Goal: Task Accomplishment & Management: Complete application form

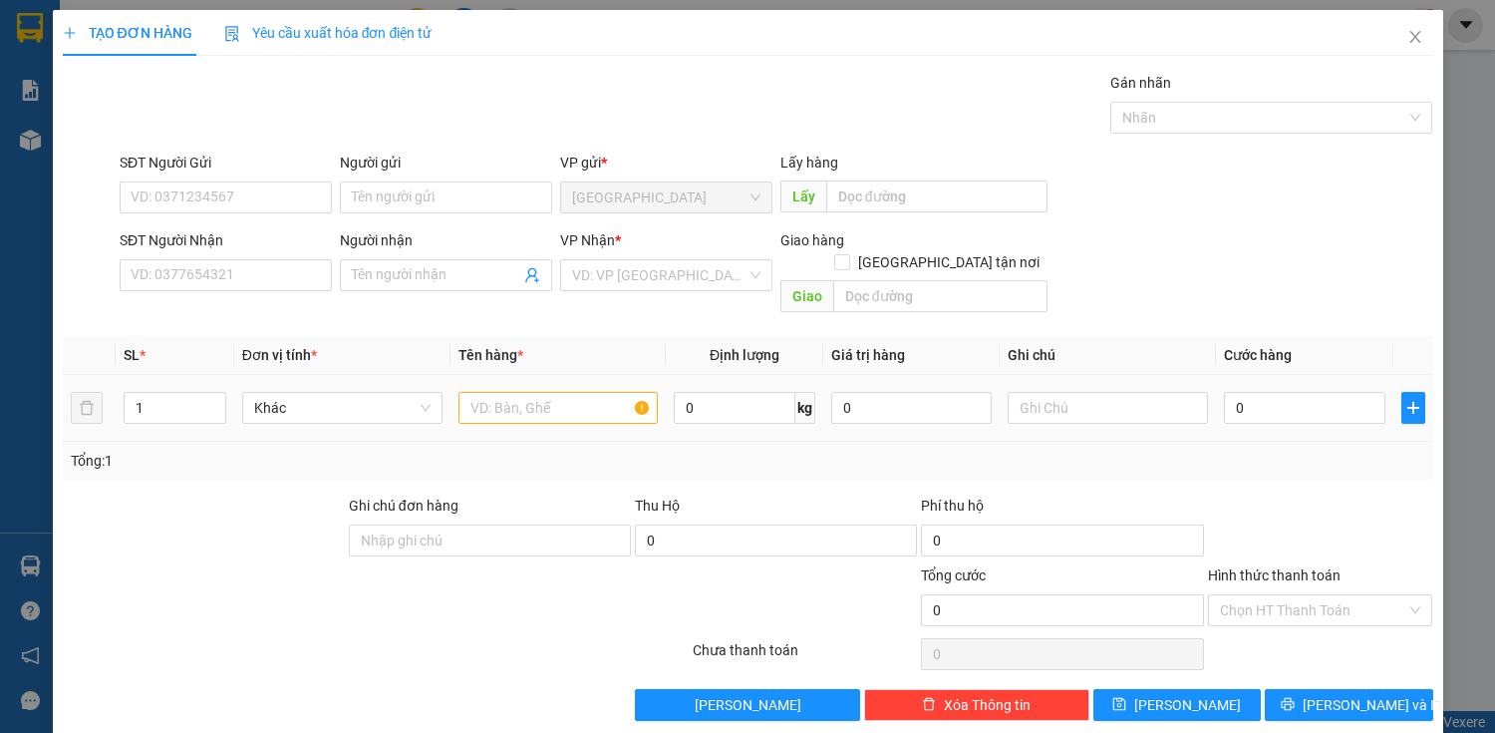
drag, startPoint x: 0, startPoint y: 0, endPoint x: 677, endPoint y: 164, distance: 696.6
click at [710, 146] on div "Transit Pickup Surcharge Ids Transit Deliver Surcharge Ids Transit Deliver Surc…" at bounding box center [748, 396] width 1371 height 649
click at [269, 271] on input "SĐT Người Nhận" at bounding box center [226, 275] width 212 height 32
click at [299, 280] on input "0356055513" at bounding box center [226, 275] width 212 height 32
type input "0"
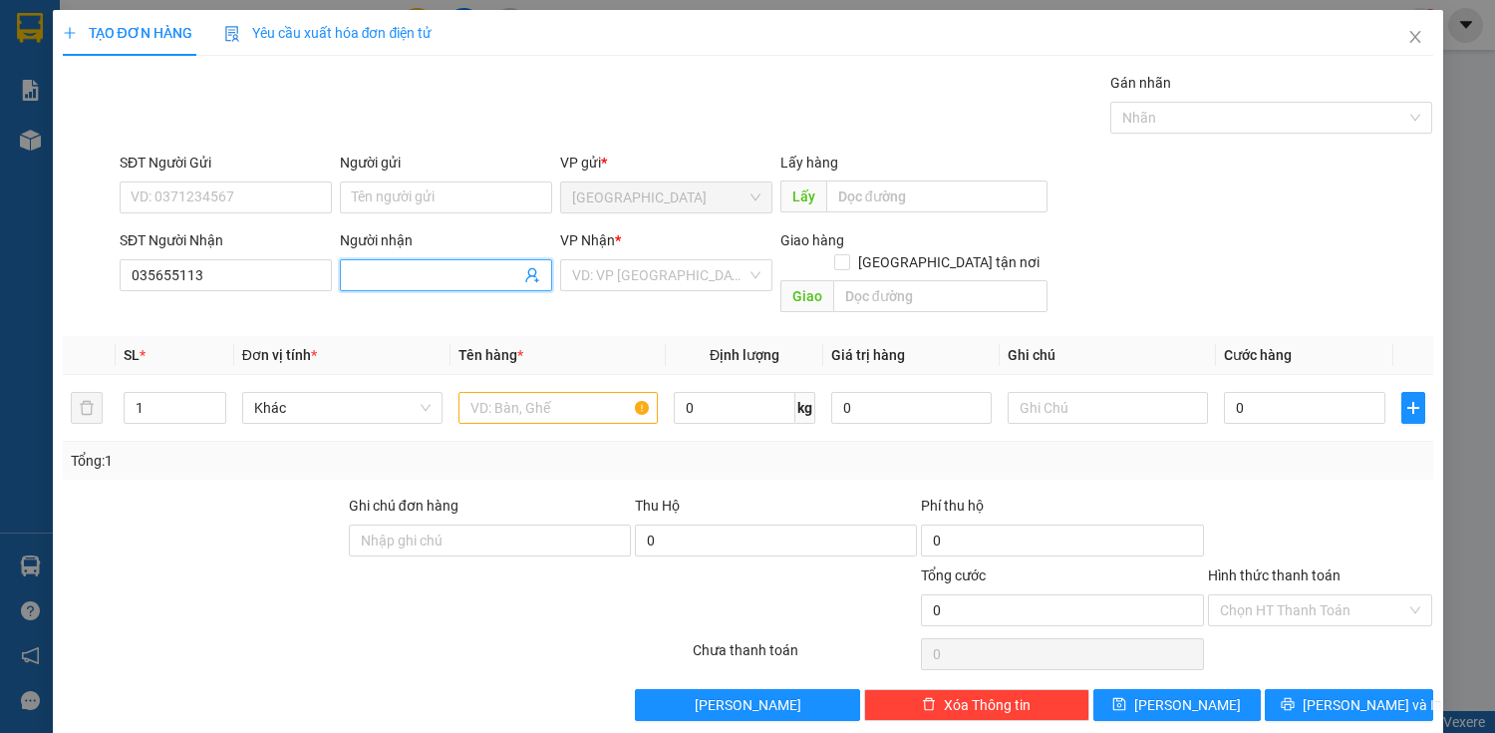
click at [413, 264] on input "Người nhận" at bounding box center [436, 275] width 168 height 22
click at [158, 282] on input "035655113" at bounding box center [226, 275] width 212 height 32
click at [215, 274] on input "0356055113" at bounding box center [226, 275] width 212 height 32
type input "0356055113"
click at [381, 259] on span at bounding box center [446, 275] width 212 height 32
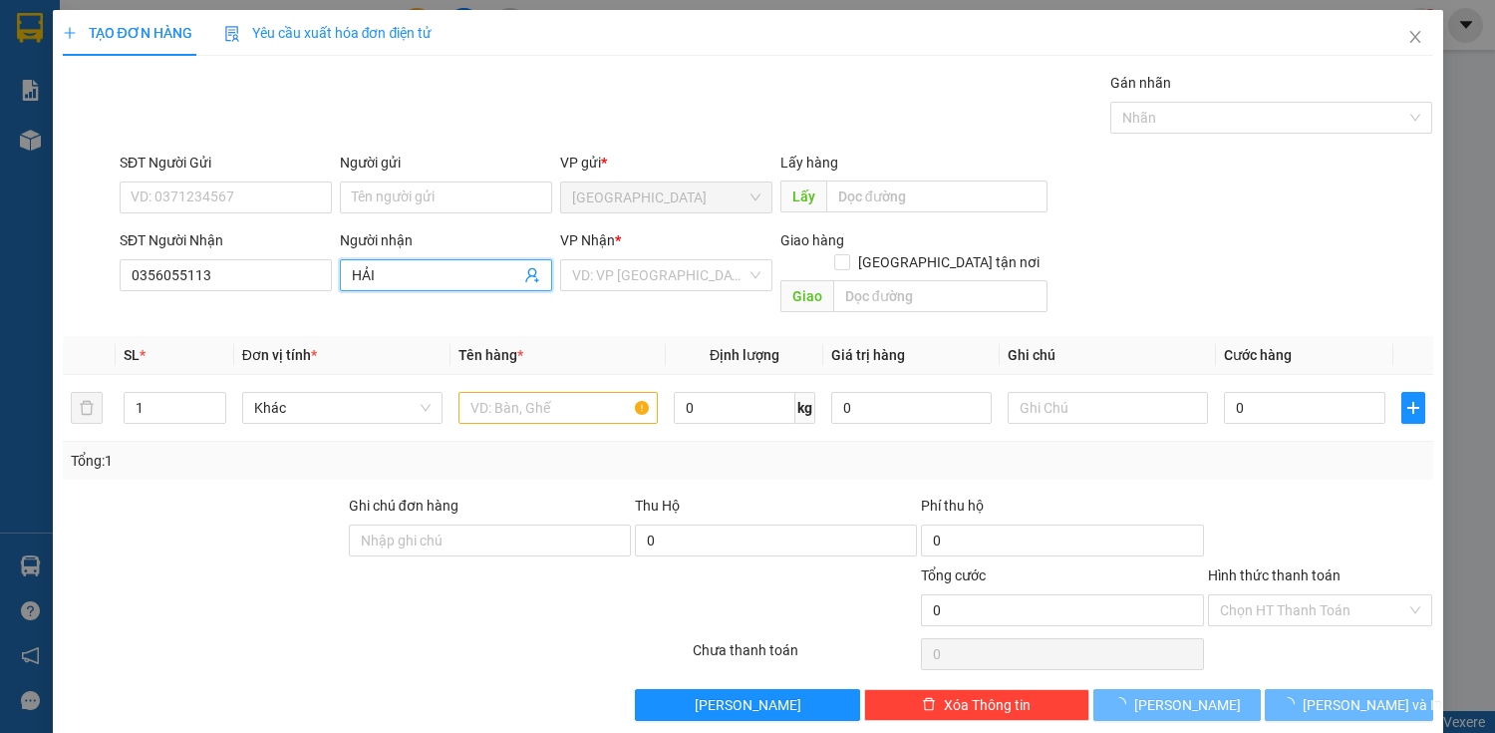
type input "HẢI"
click at [653, 293] on div "VP Nhận * VD: VP [GEOGRAPHIC_DATA]" at bounding box center [666, 264] width 212 height 70
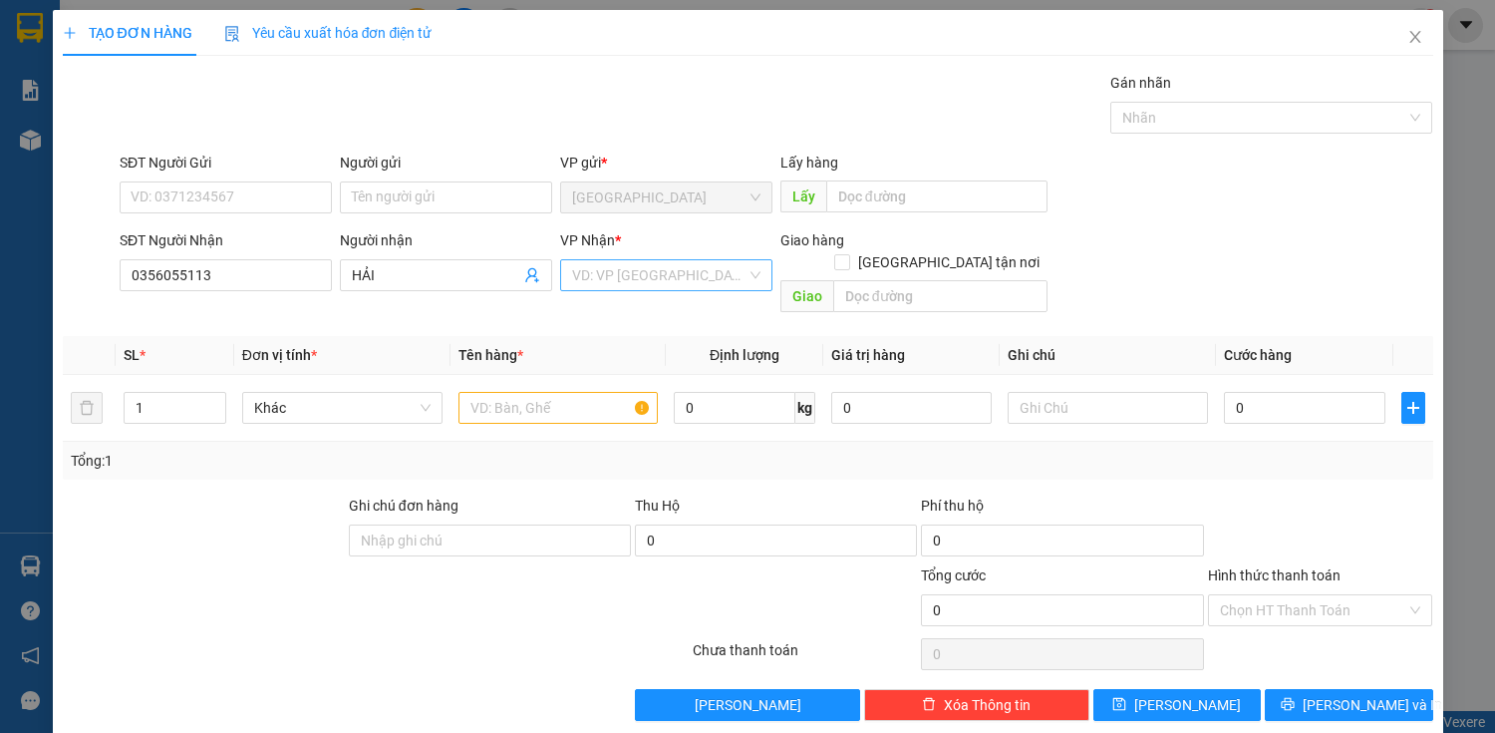
click at [635, 282] on input "search" at bounding box center [659, 275] width 174 height 30
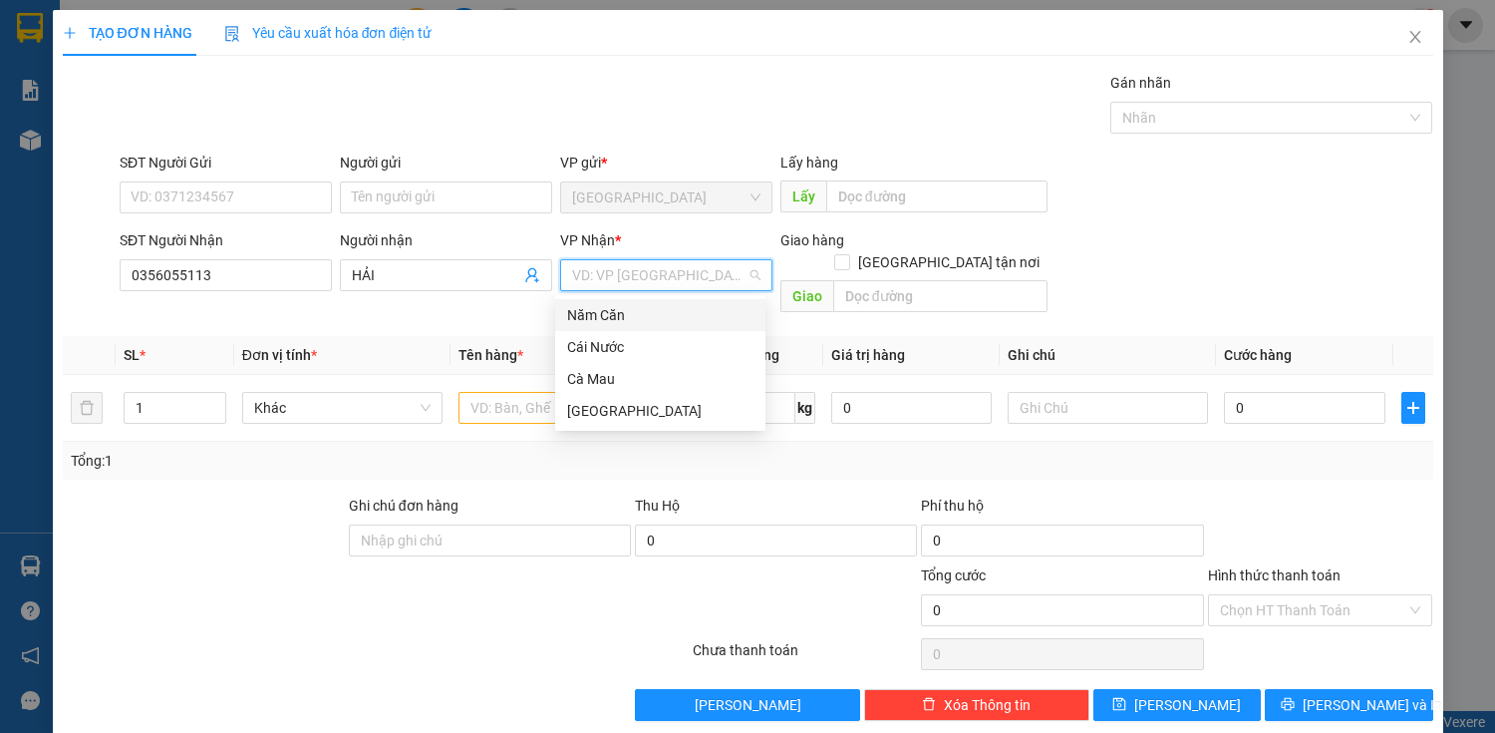
click at [621, 319] on div "Năm Căn" at bounding box center [660, 315] width 186 height 22
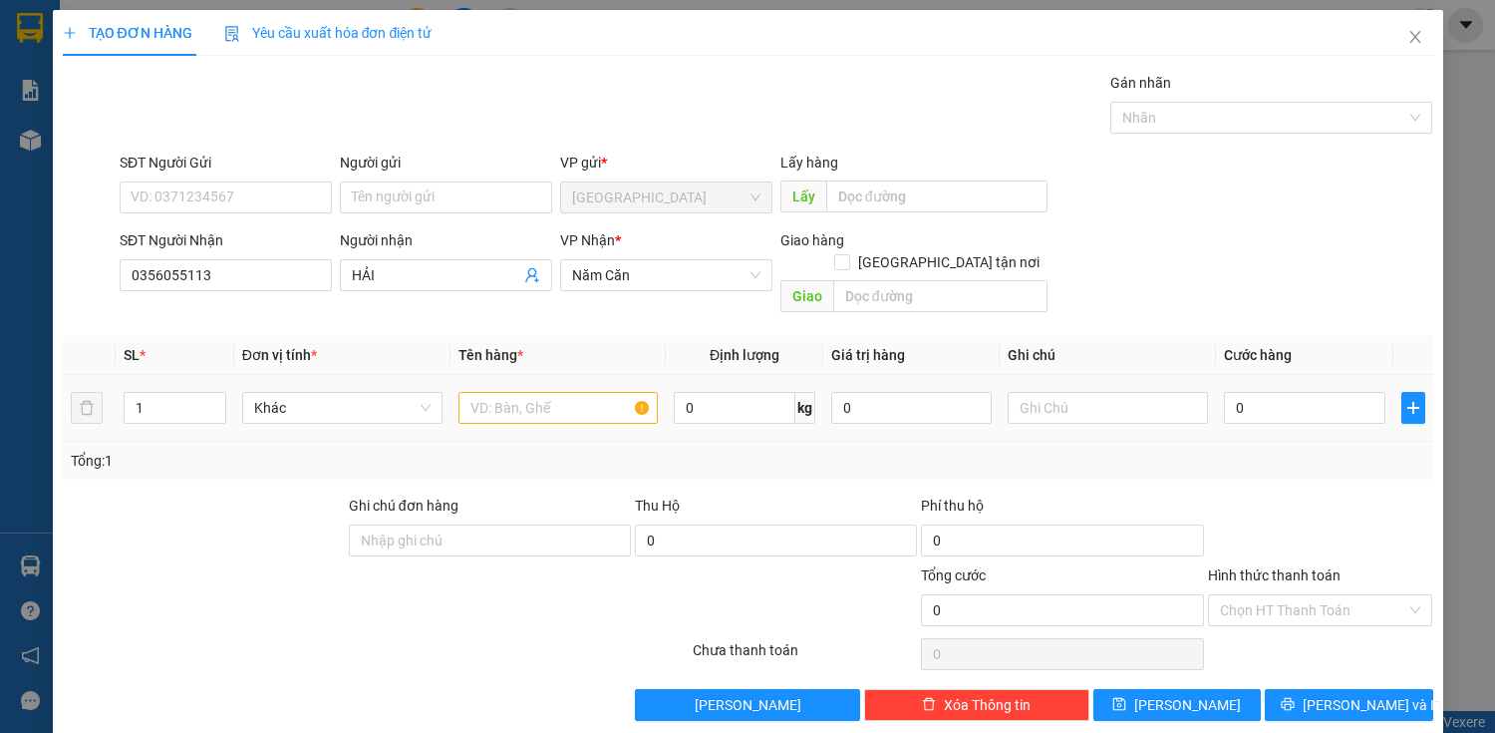
click at [532, 388] on div at bounding box center [559, 408] width 200 height 40
click at [529, 392] on input "text" at bounding box center [559, 408] width 200 height 32
type input "CỤC"
click at [1316, 388] on div "0" at bounding box center [1304, 408] width 161 height 40
click at [1308, 392] on input "0" at bounding box center [1304, 408] width 161 height 32
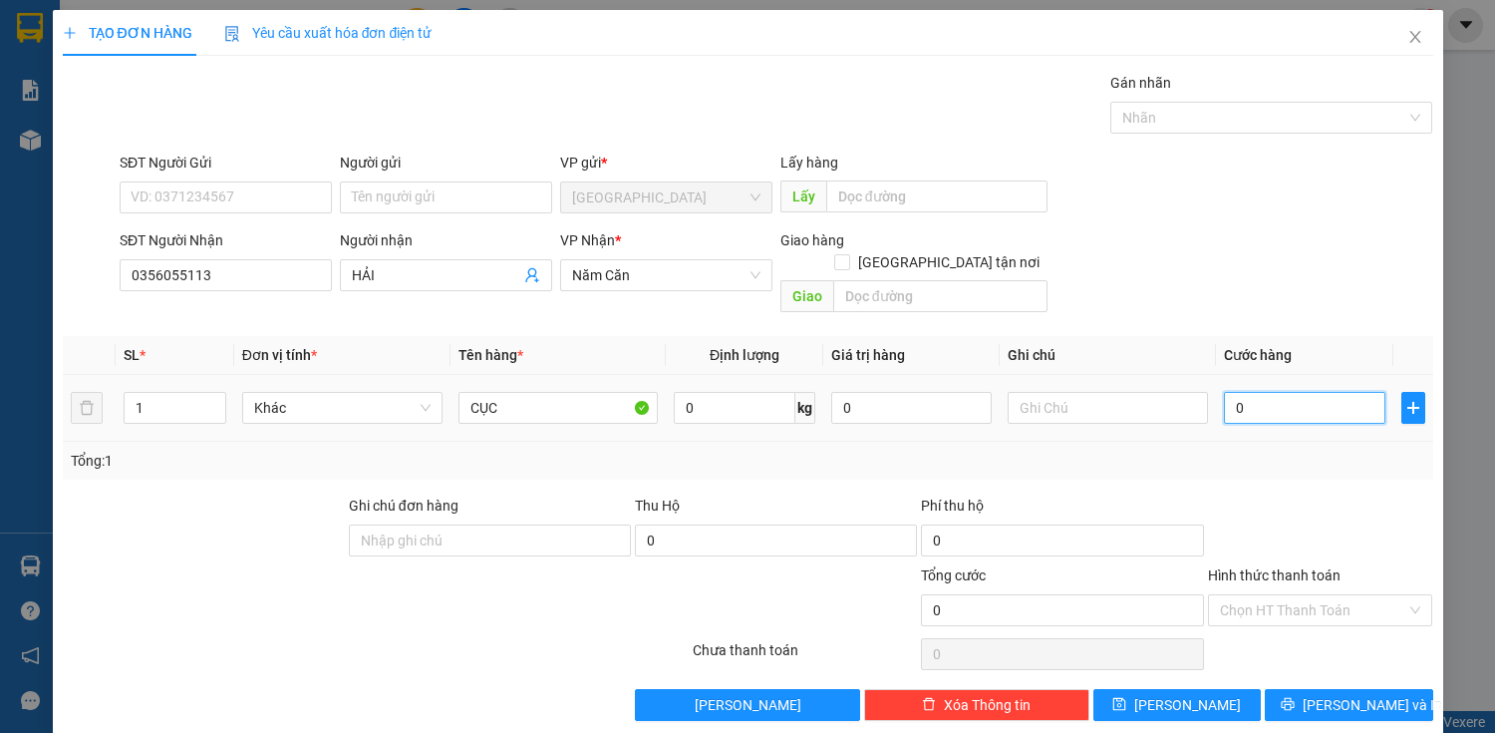
type input "8"
type input "80"
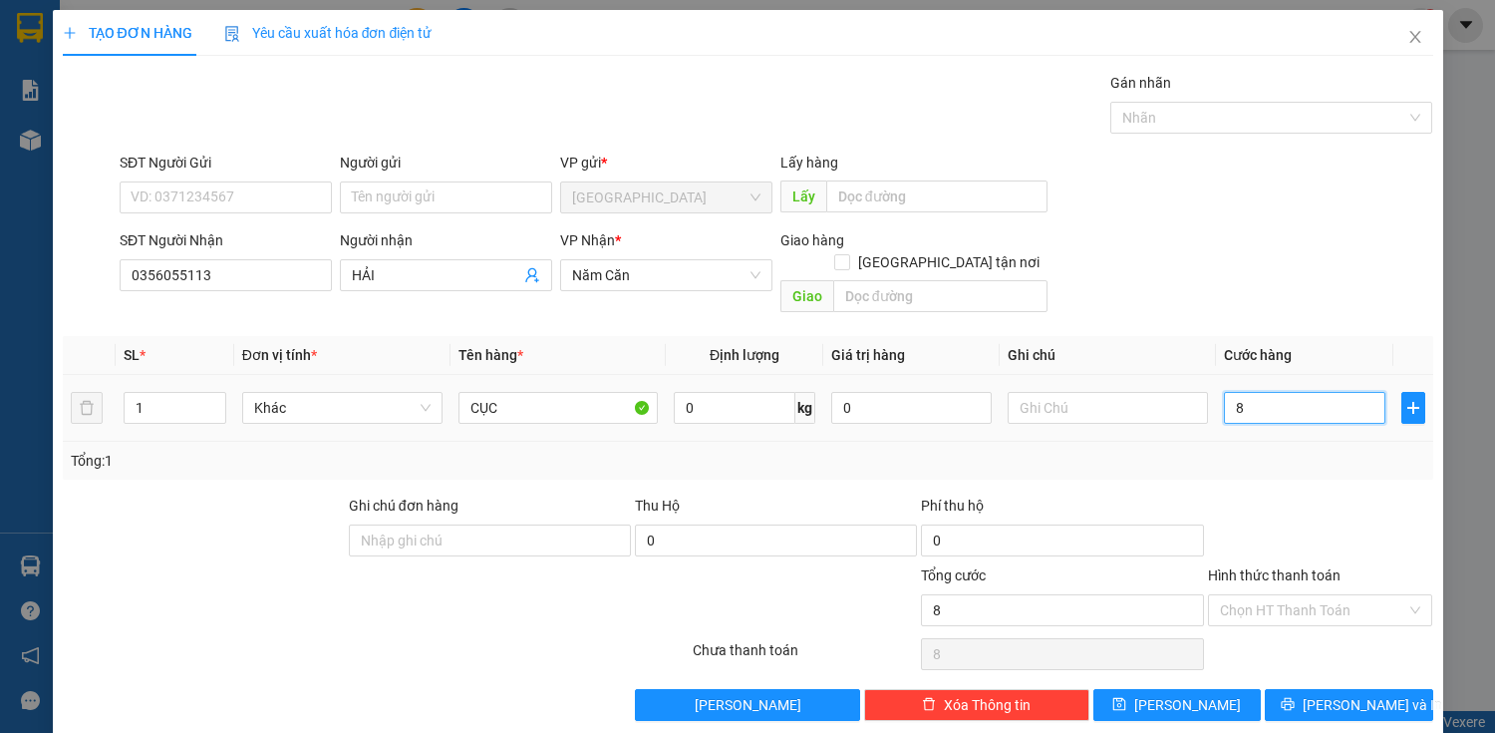
type input "80"
type input "800"
type input "8.000"
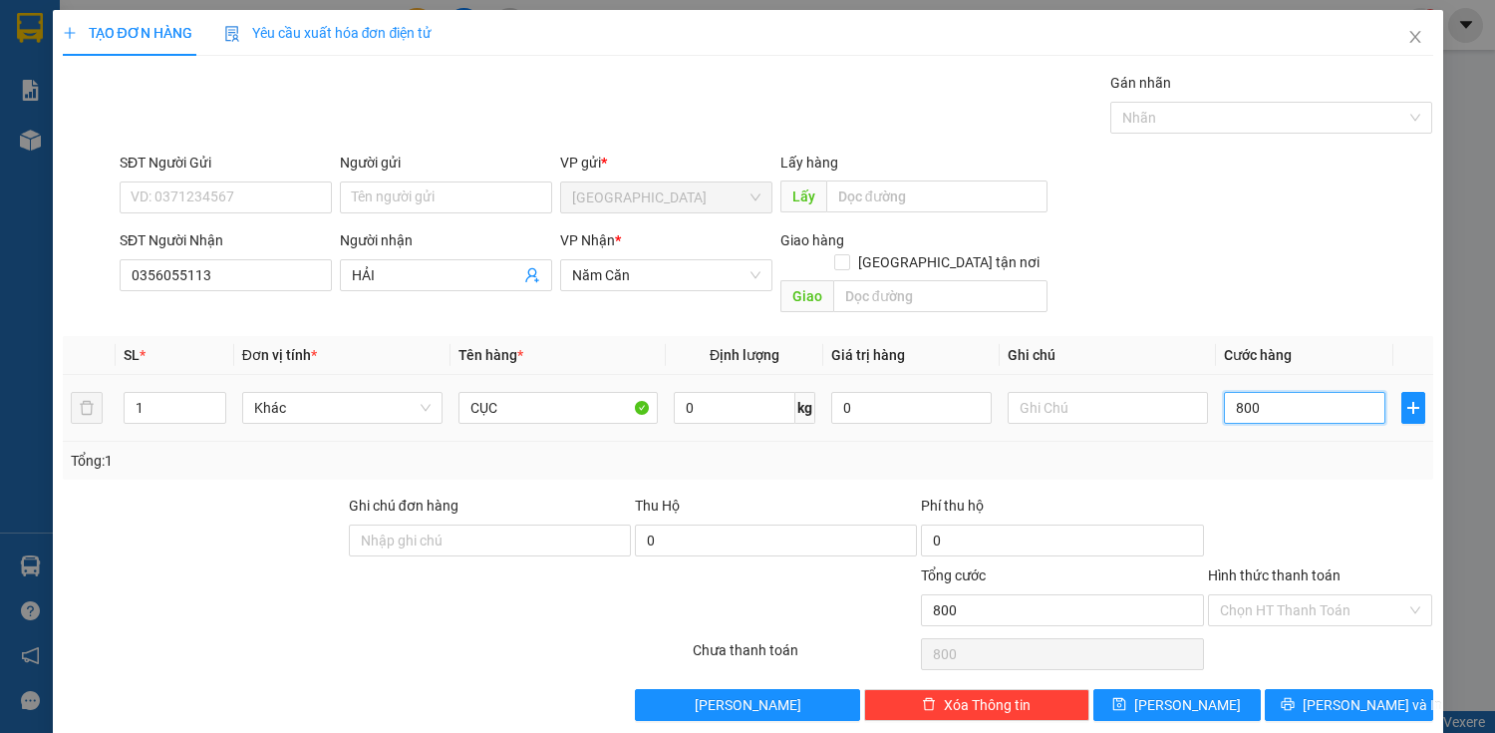
type input "8.000"
type input "80.000"
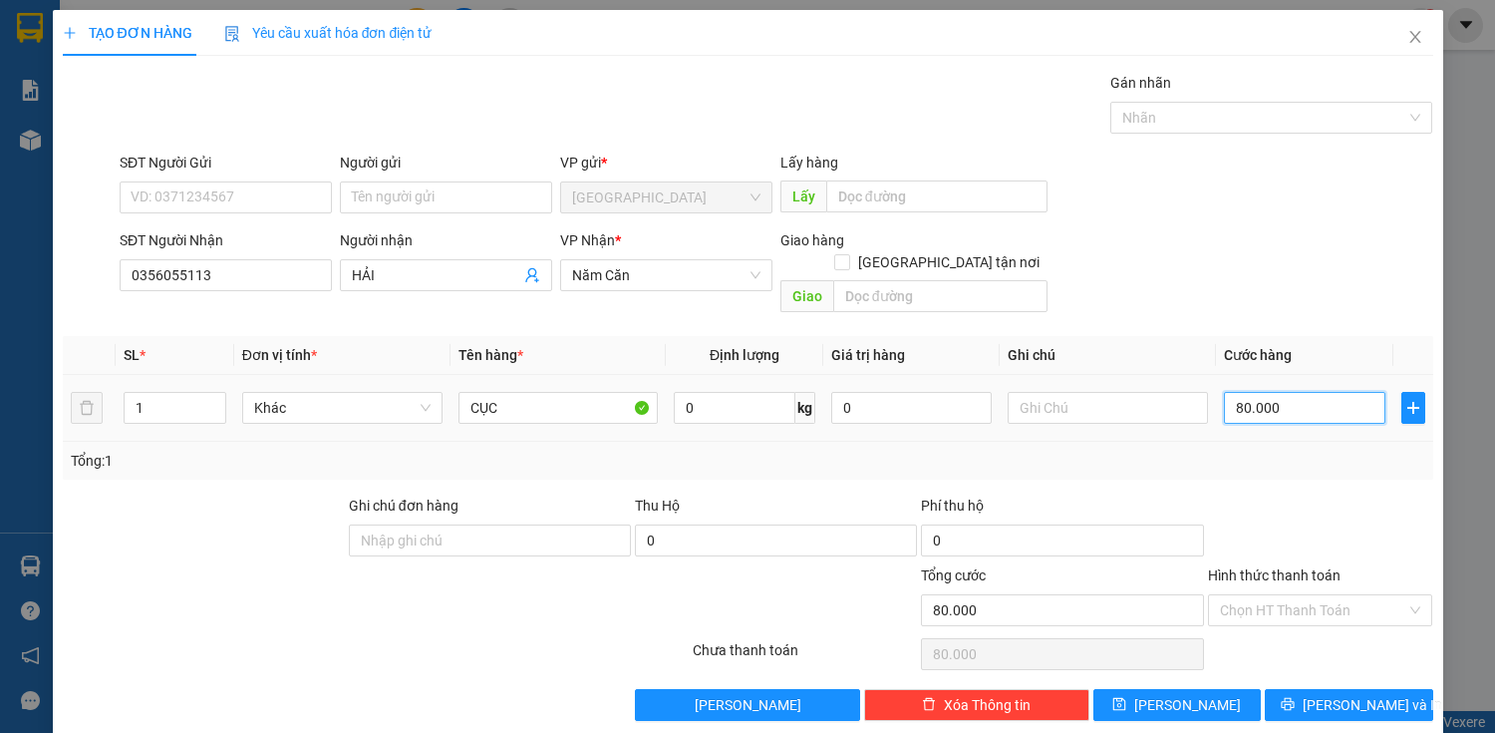
click at [1231, 392] on input "80.000" at bounding box center [1304, 408] width 161 height 32
type input "0.000"
type input "0"
type input "70.000"
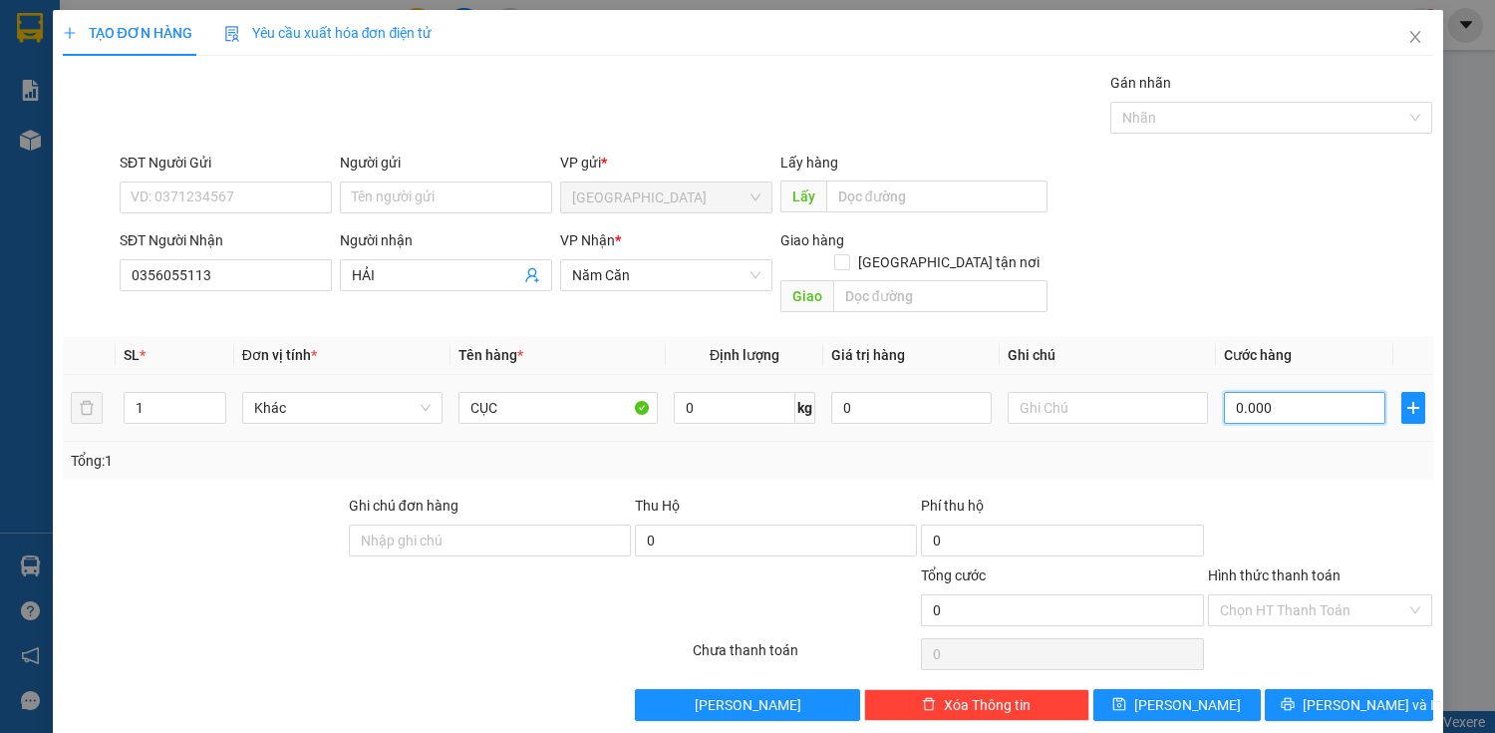
type input "70.000"
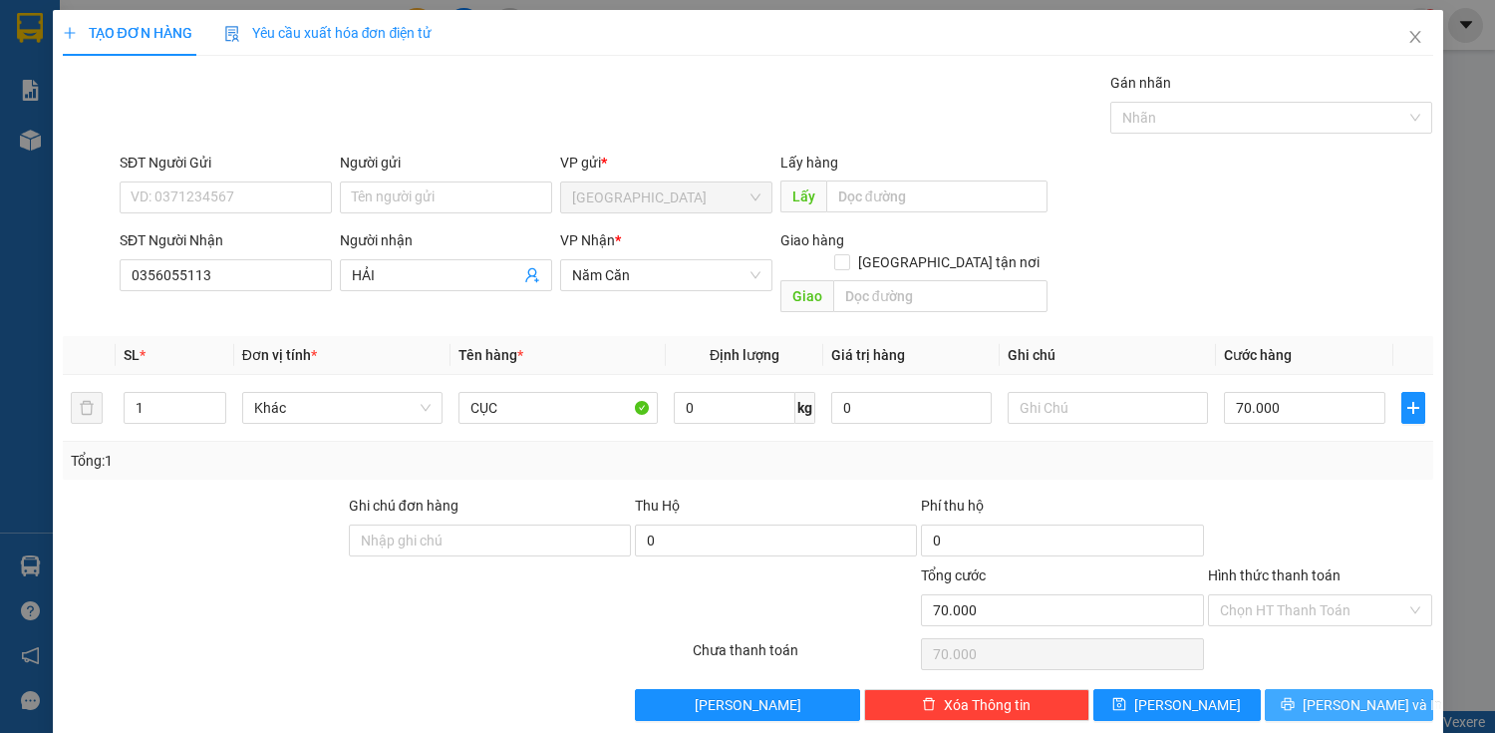
click at [1377, 689] on button "[PERSON_NAME] và In" at bounding box center [1348, 705] width 167 height 32
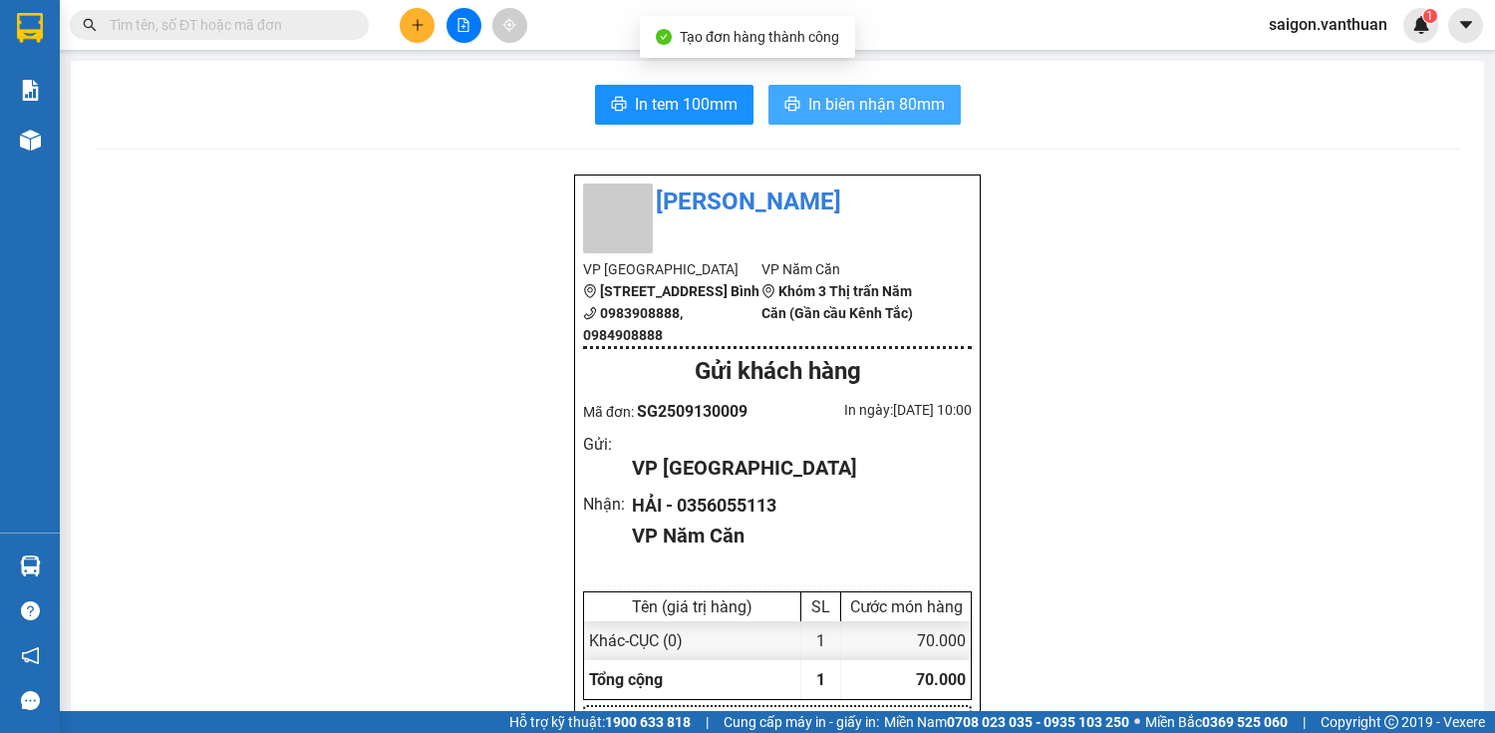
click at [949, 85] on button "In biên nhận 80mm" at bounding box center [865, 105] width 192 height 40
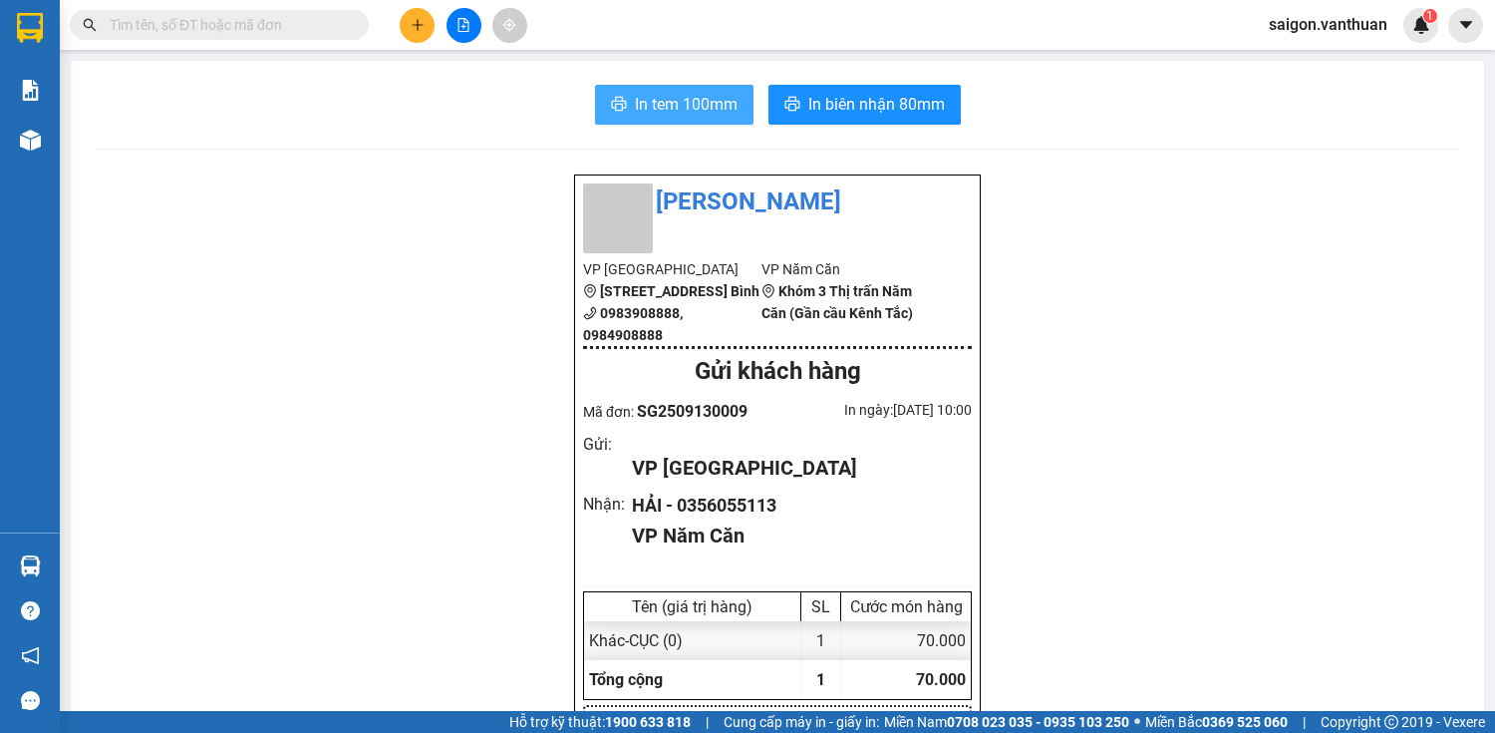
drag, startPoint x: 666, startPoint y: 124, endPoint x: 679, endPoint y: 116, distance: 15.2
click at [683, 108] on span "In tem 100mm" at bounding box center [686, 104] width 103 height 25
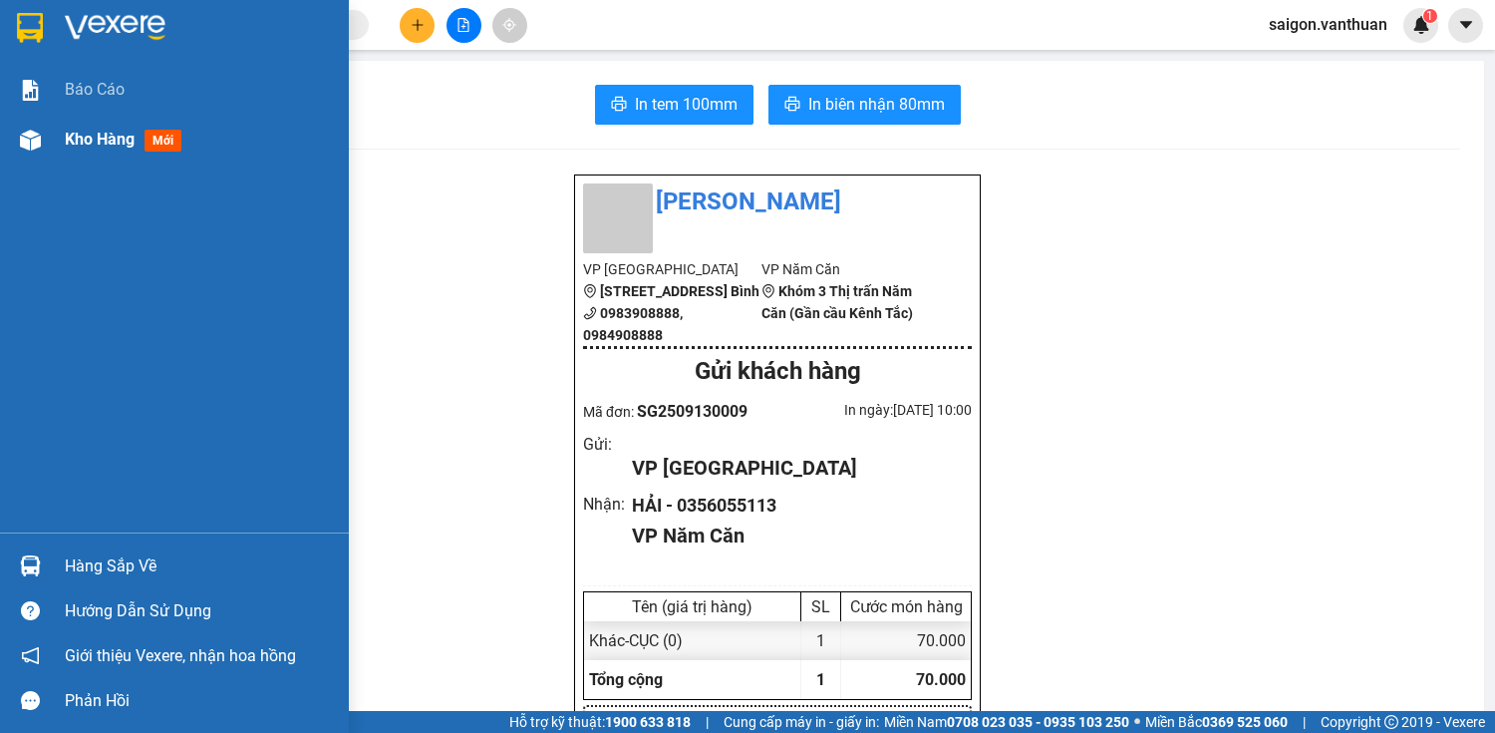
drag, startPoint x: 40, startPoint y: 160, endPoint x: 56, endPoint y: 148, distance: 19.9
click at [47, 153] on div "Kho hàng mới" at bounding box center [174, 140] width 349 height 50
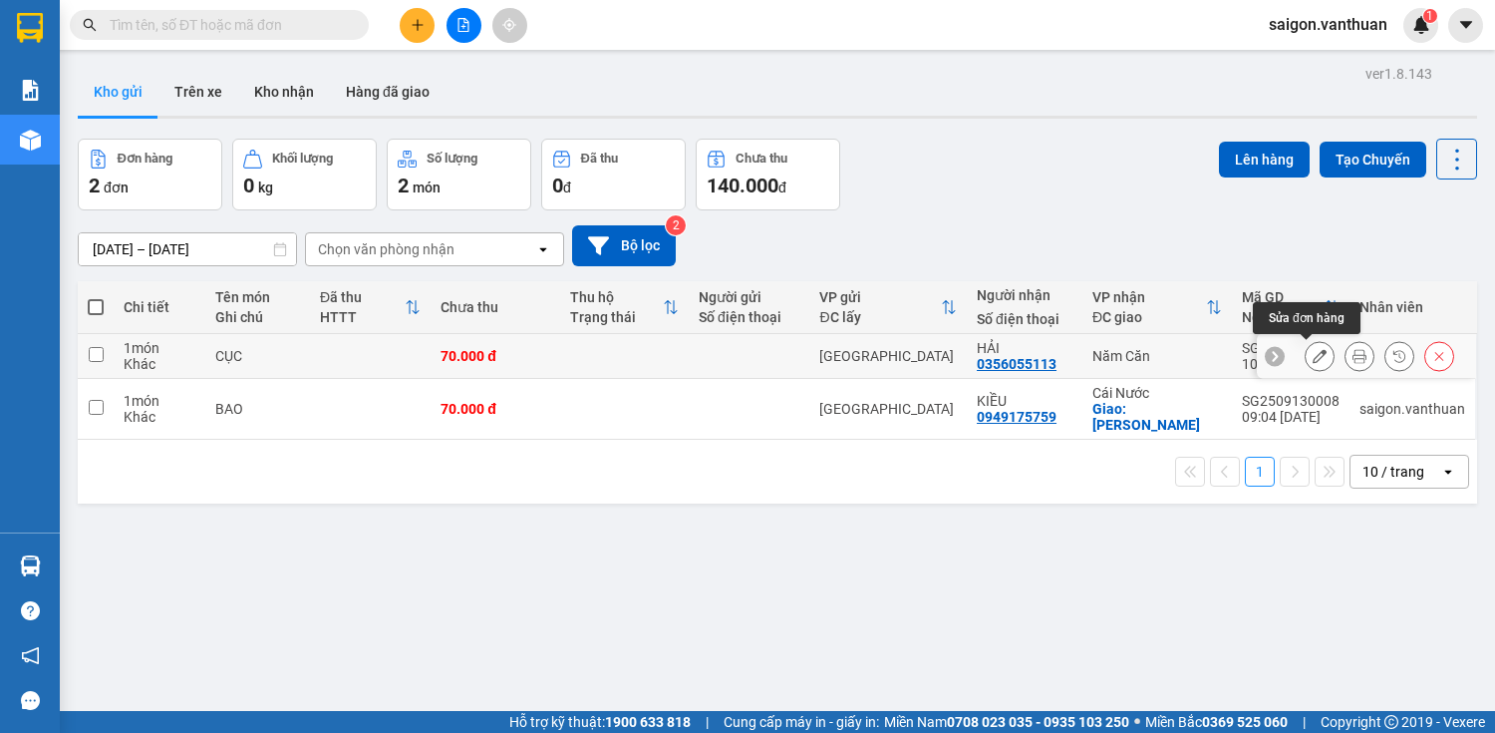
click at [1316, 364] on button at bounding box center [1320, 356] width 28 height 35
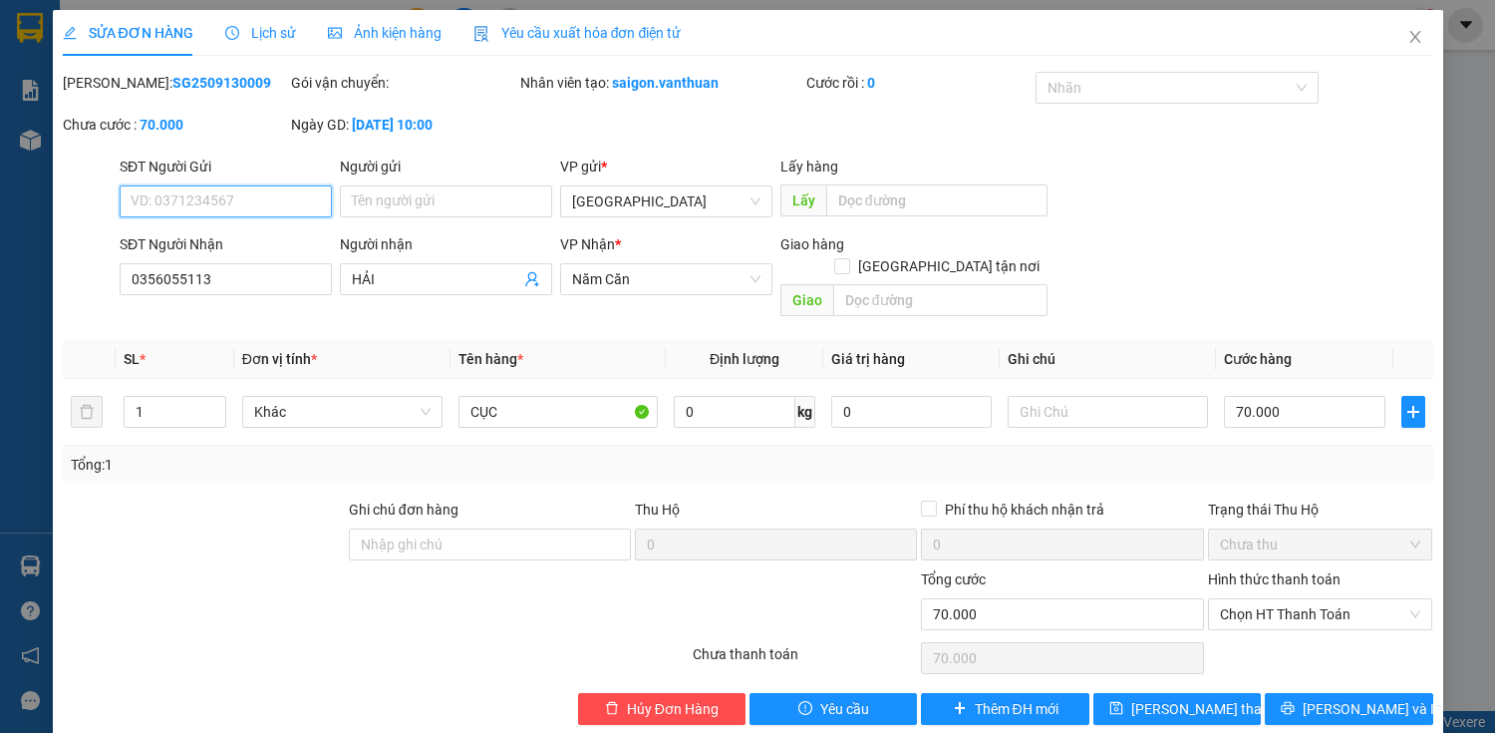
click at [626, 288] on span "Năm Căn" at bounding box center [666, 279] width 188 height 30
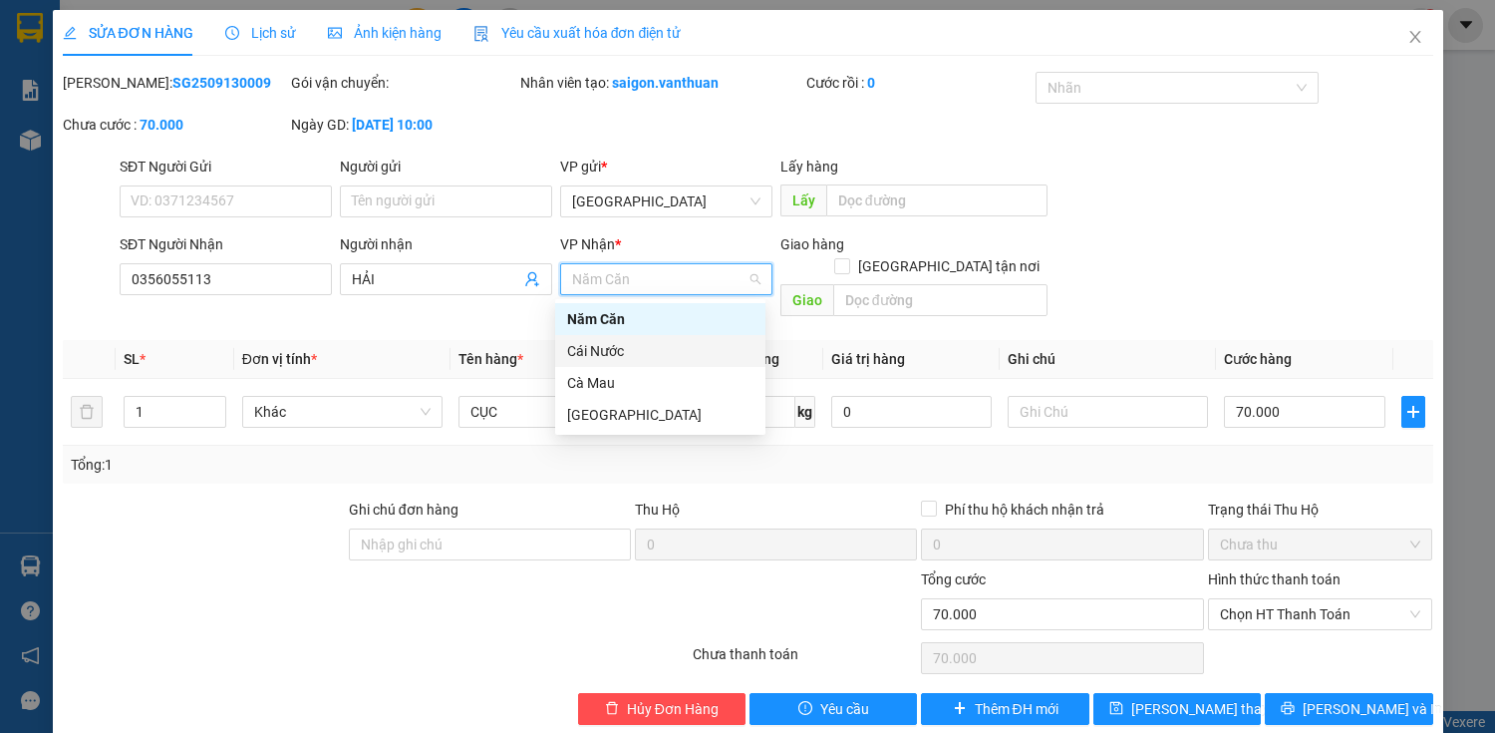
click at [614, 346] on div "Cái Nước" at bounding box center [660, 351] width 186 height 22
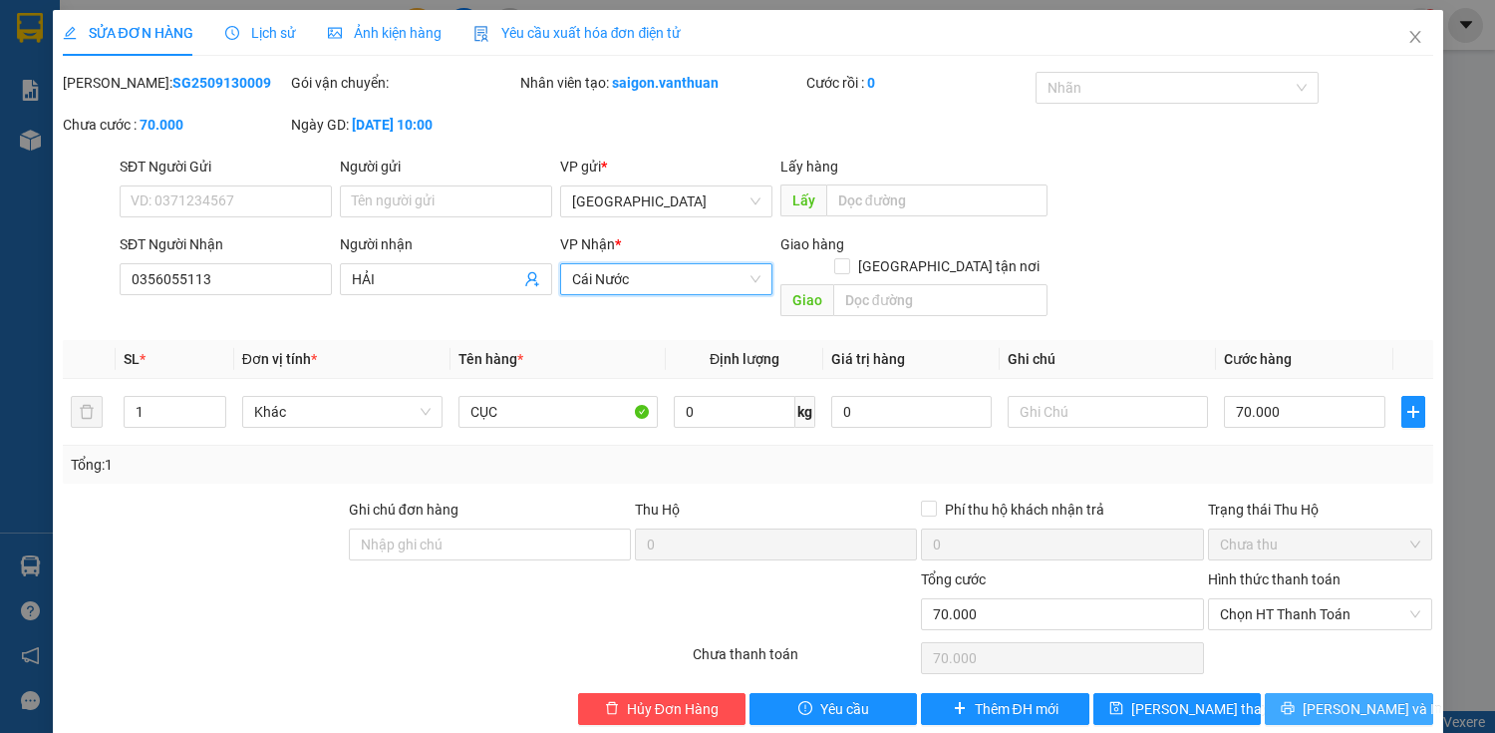
click at [1320, 698] on span "[PERSON_NAME] và In" at bounding box center [1373, 709] width 140 height 22
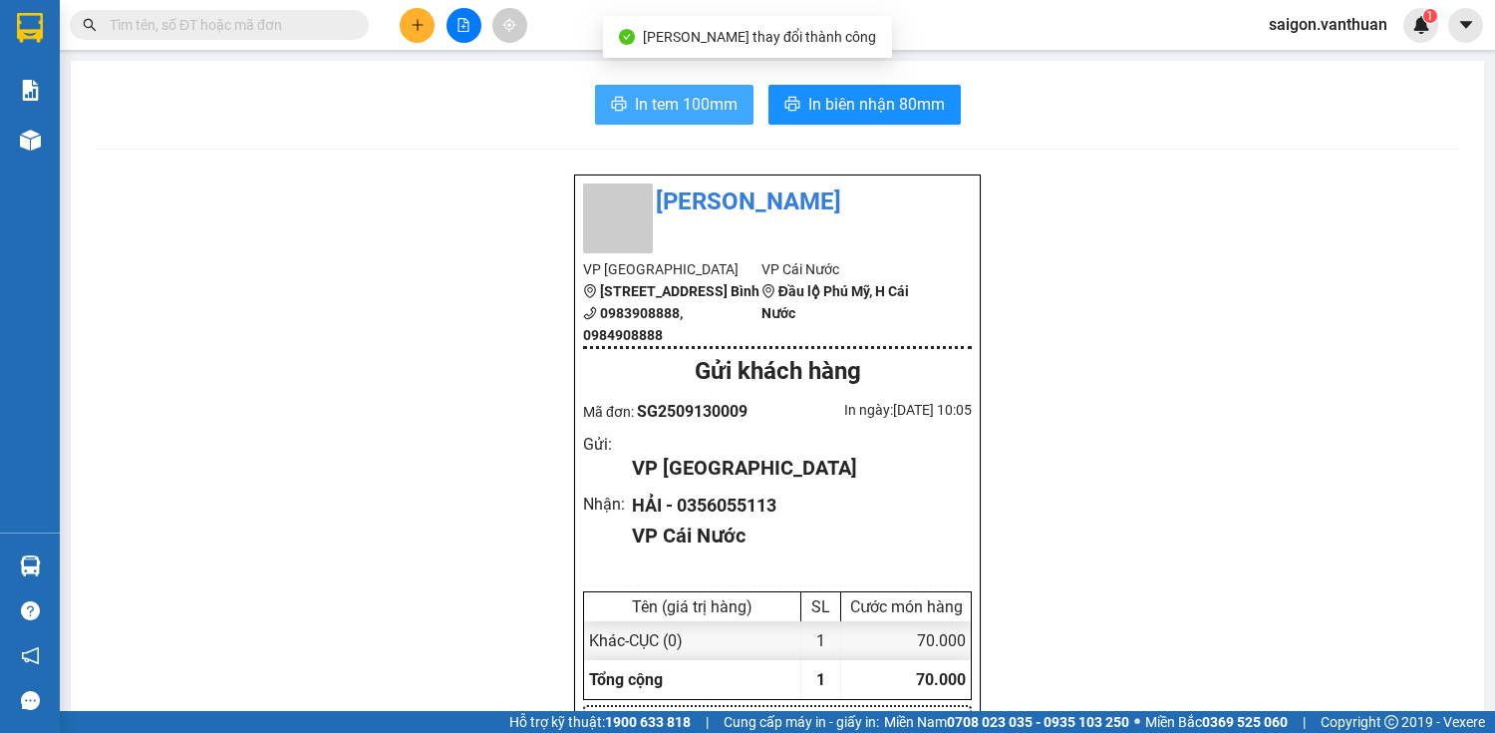
click at [702, 95] on span "In tem 100mm" at bounding box center [686, 104] width 103 height 25
